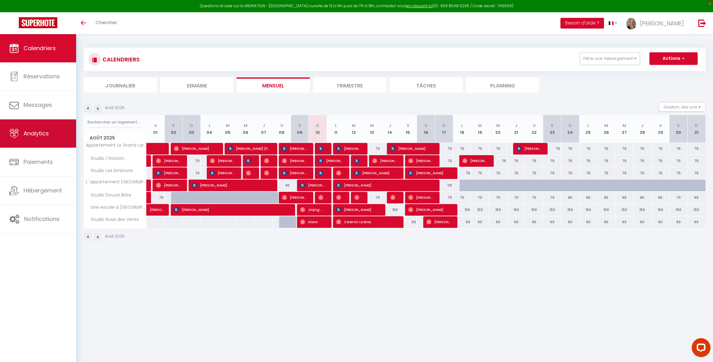
click at [32, 137] on span "Analytics" at bounding box center [36, 133] width 25 height 8
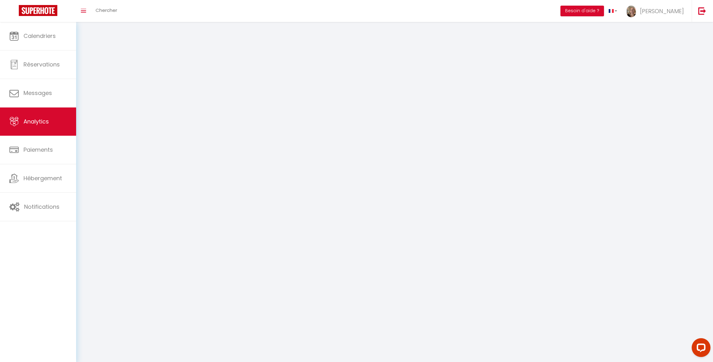
select select "2025"
select select "8"
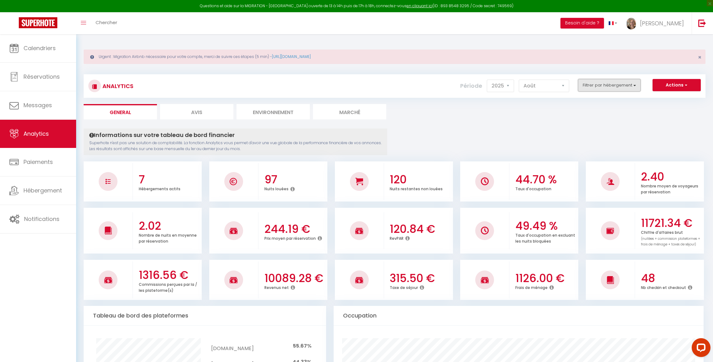
click at [514, 85] on button "Filtrer par hébergement" at bounding box center [609, 85] width 63 height 13
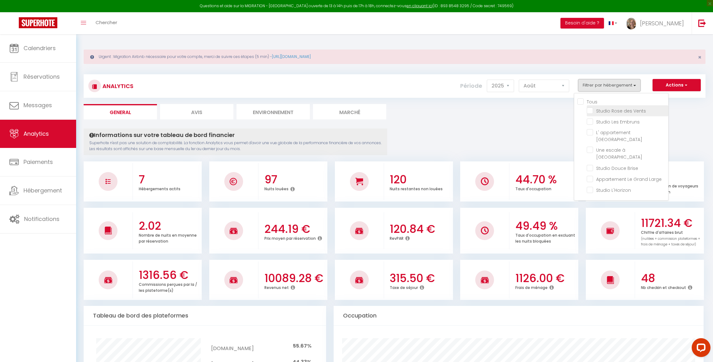
click at [514, 112] on Vents "checkbox" at bounding box center [627, 110] width 81 height 6
checkbox Vents "true"
checkbox Embruns "false"
checkbox Lilas "false"
checkbox Malo "false"
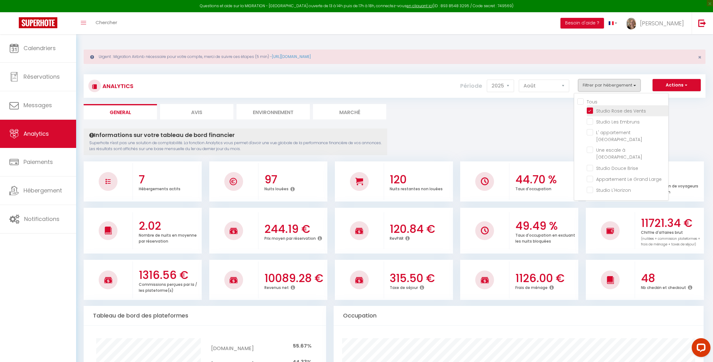
checkbox Brise "false"
checkbox Large "false"
checkbox L\'Horizon "false"
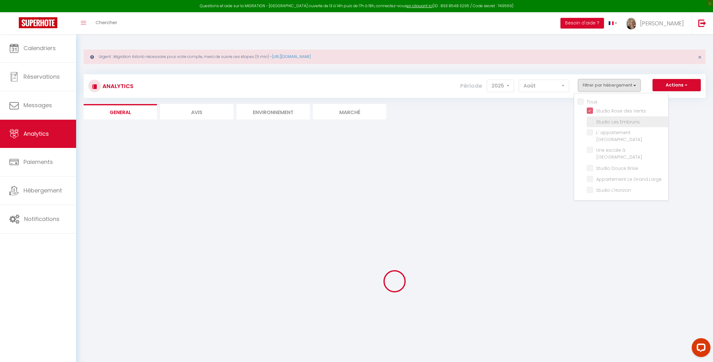
checkbox Embruns "false"
checkbox Lilas "false"
checkbox Malo "false"
checkbox Brise "false"
checkbox Large "false"
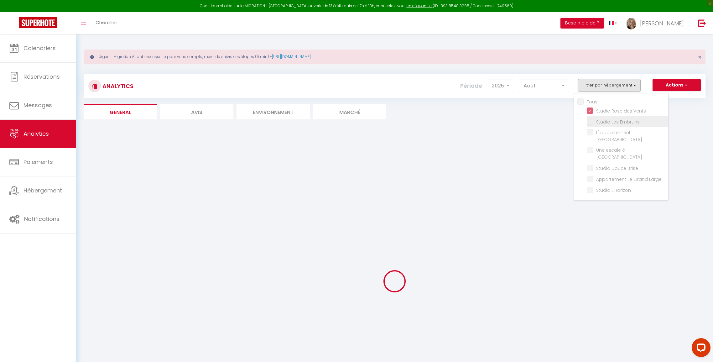
checkbox L\'Horizon "false"
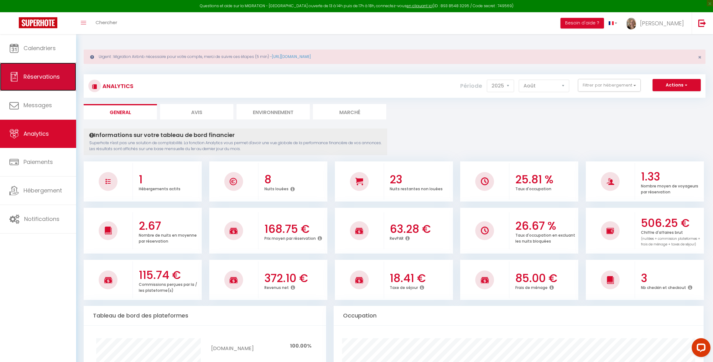
click at [35, 78] on span "Réservations" at bounding box center [42, 77] width 36 height 8
select select "not_cancelled"
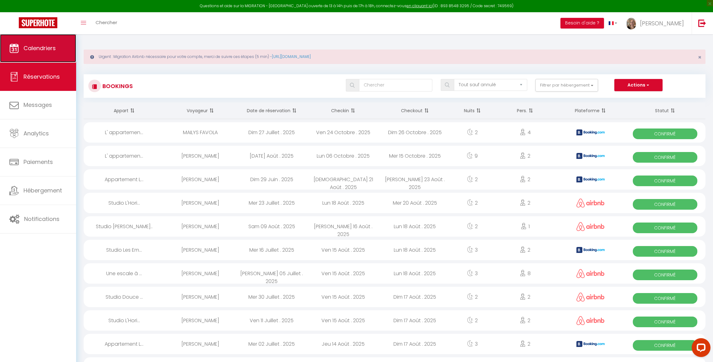
click at [34, 43] on link "Calendriers" at bounding box center [38, 48] width 76 height 28
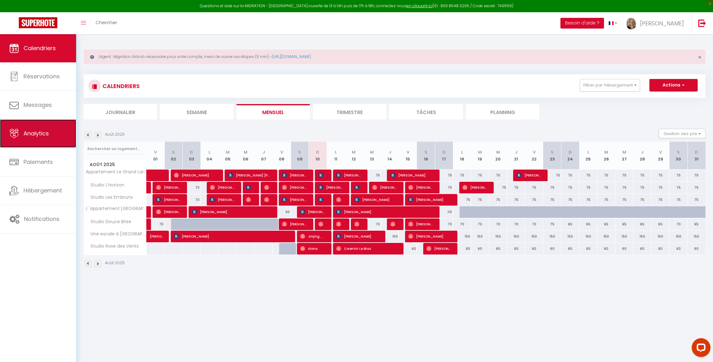
click at [34, 135] on span "Analytics" at bounding box center [36, 133] width 25 height 8
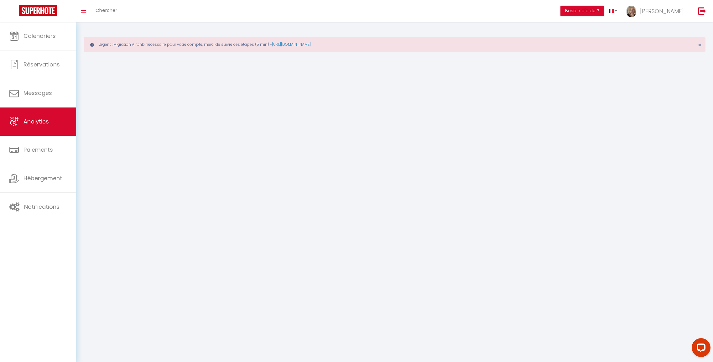
select select "2025"
select select "8"
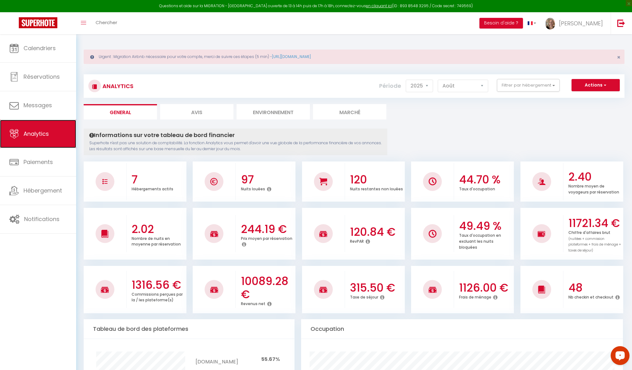
click at [35, 135] on span "Analytics" at bounding box center [36, 134] width 25 height 8
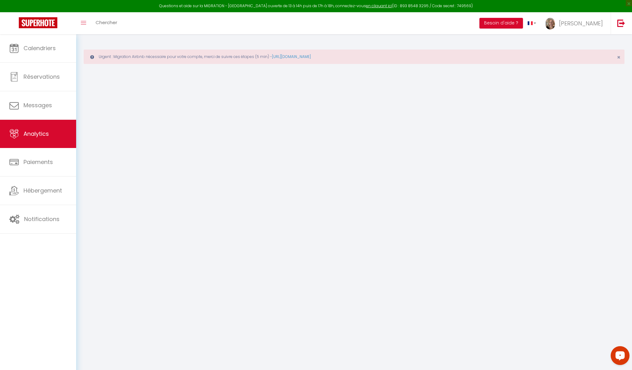
select select "2025"
select select "8"
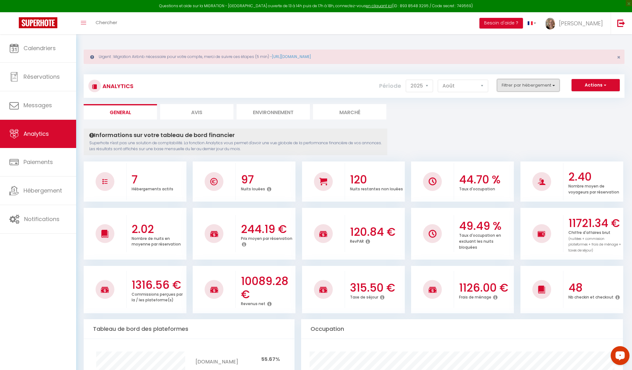
click at [514, 84] on button "Filtrer par hébergement" at bounding box center [528, 85] width 63 height 13
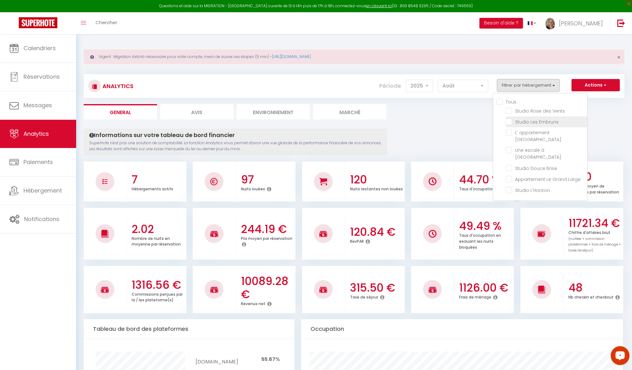
click at [511, 125] on li "Studio Les Embruns" at bounding box center [546, 121] width 81 height 11
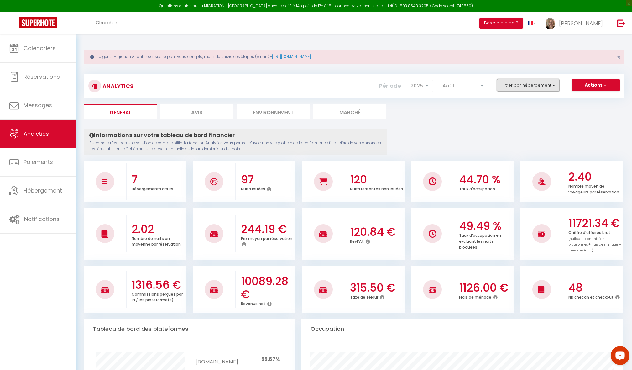
click at [514, 91] on button "Filtrer par hébergement" at bounding box center [528, 85] width 63 height 13
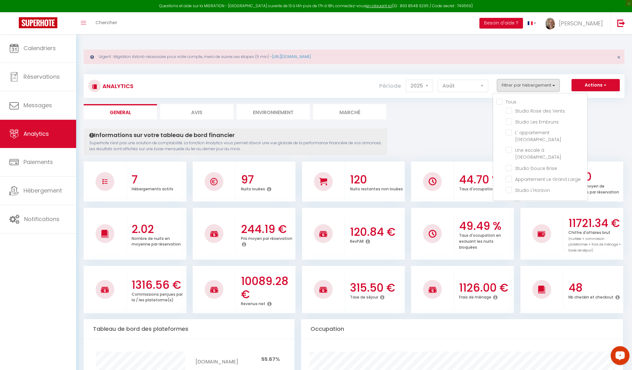
click at [503, 102] on input "Tous" at bounding box center [541, 101] width 91 height 6
checkbox input "true"
checkbox Vents "true"
checkbox Embruns "true"
checkbox Lilas "true"
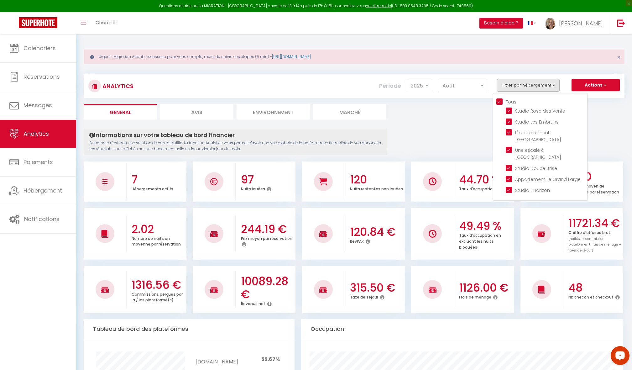
checkbox Malo "true"
checkbox Brise "true"
checkbox Large "true"
checkbox L\'Horizon "true"
click at [511, 110] on Vents "checkbox" at bounding box center [546, 110] width 81 height 6
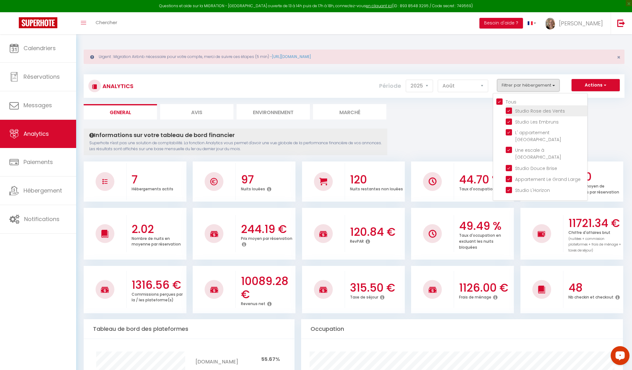
checkbox Vents "false"
checkbox input "false"
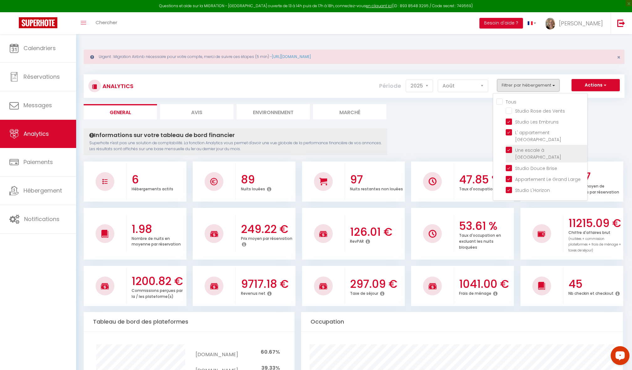
click at [510, 147] on Malo "checkbox" at bounding box center [546, 150] width 81 height 6
checkbox Malo "false"
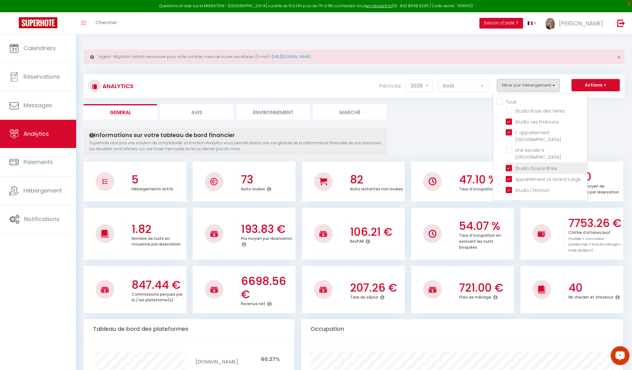
click at [509, 164] on Brise "checkbox" at bounding box center [546, 167] width 81 height 6
checkbox Brise "false"
